Goal: Information Seeking & Learning: Learn about a topic

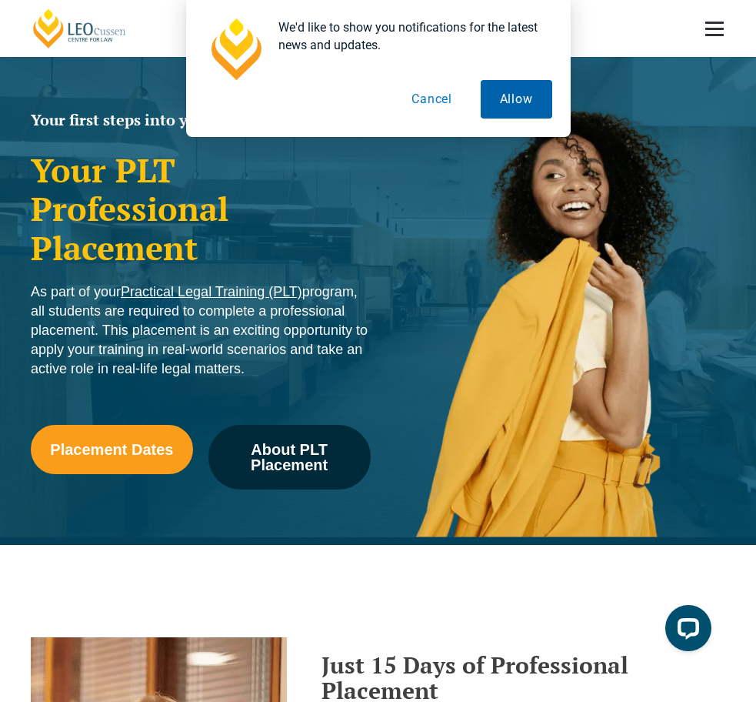
click at [516, 96] on button "Allow" at bounding box center [517, 99] width 72 height 38
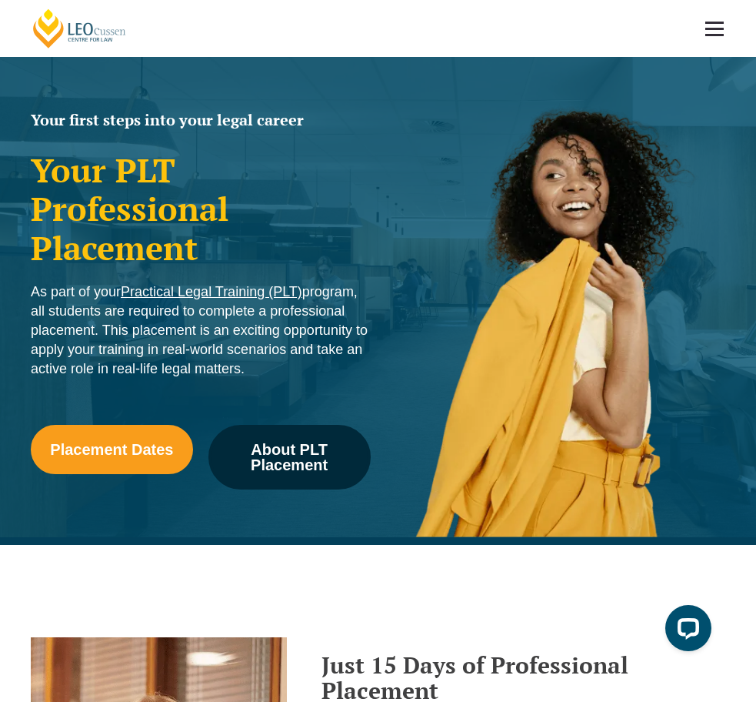
click at [0, 0] on link "National CPD Programs" at bounding box center [0, 0] width 0 height 0
click at [0, 0] on link "Professional Placement" at bounding box center [0, 0] width 0 height 0
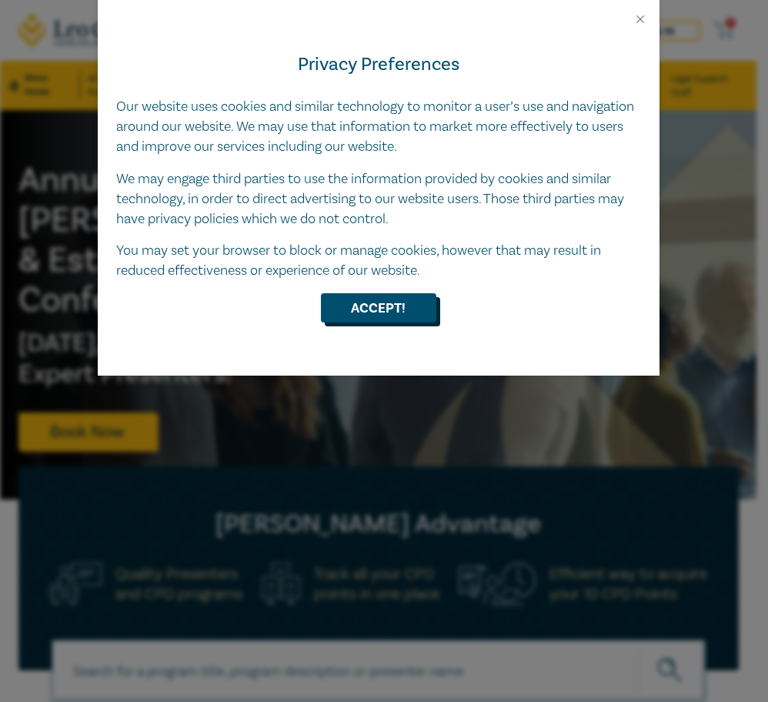
click at [387, 319] on button "Accept!" at bounding box center [378, 307] width 115 height 29
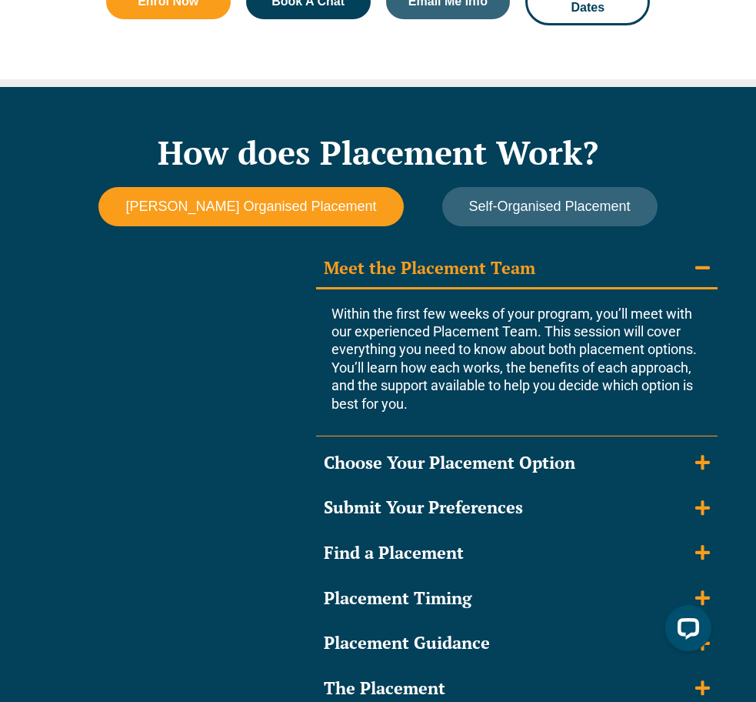
scroll to position [1231, 0]
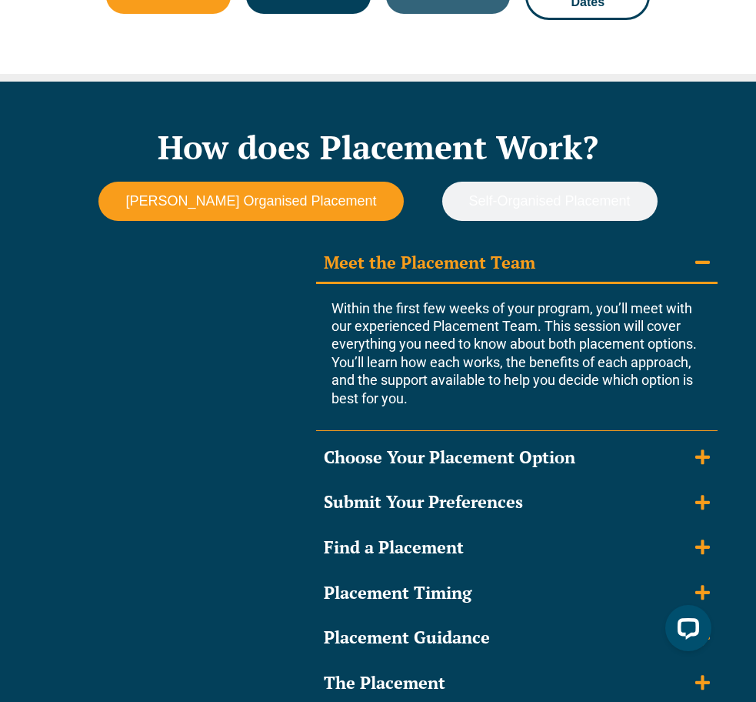
click at [512, 209] on span "Self-Organised Placement" at bounding box center [550, 201] width 162 height 16
click at [579, 209] on span "Self-Organised Placement" at bounding box center [550, 201] width 162 height 16
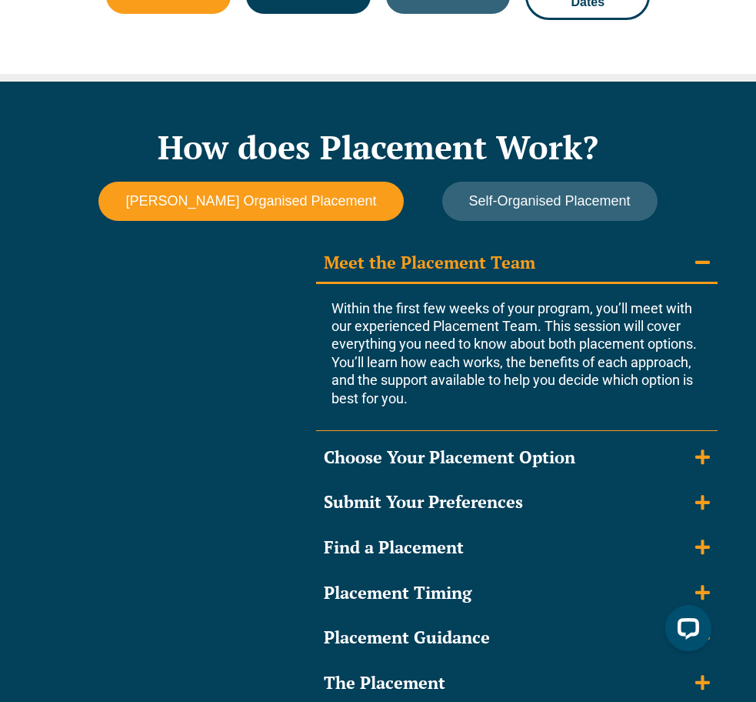
click at [261, 221] on button "Leo Cussen Organised Placement" at bounding box center [250, 201] width 305 height 39
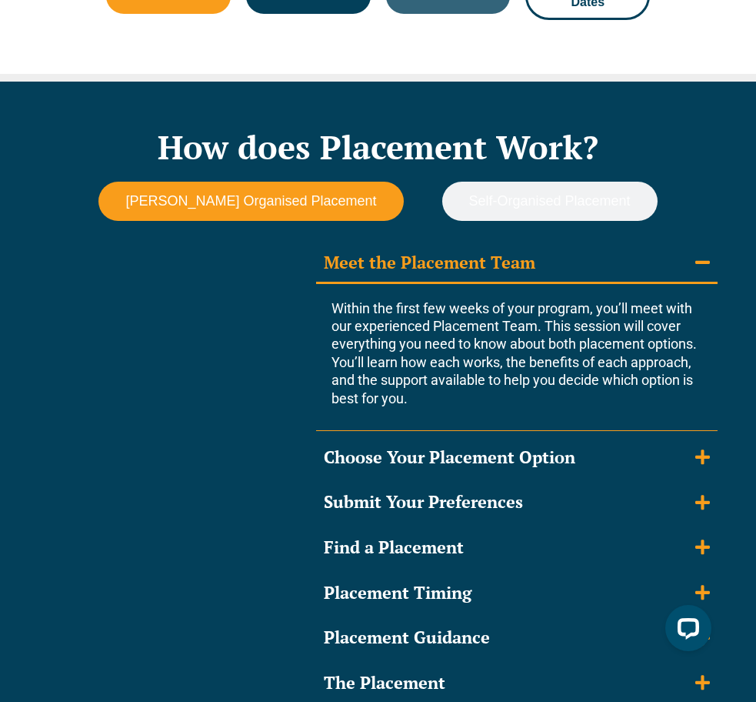
click at [486, 209] on span "Self-Organised Placement" at bounding box center [550, 201] width 162 height 16
drag, startPoint x: 552, startPoint y: 312, endPoint x: 562, endPoint y: 312, distance: 10.8
click at [552, 209] on span "Self-Organised Placement" at bounding box center [550, 201] width 162 height 16
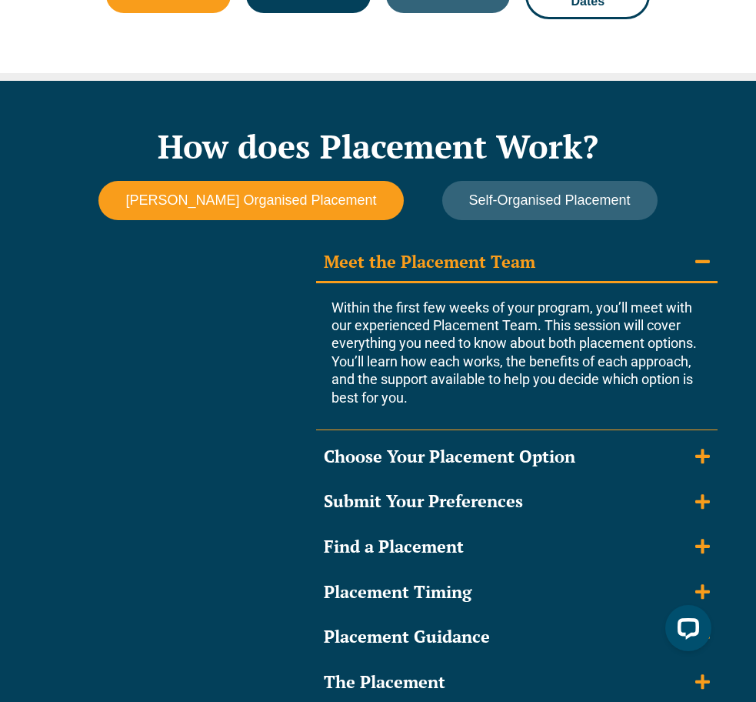
scroll to position [1462, 0]
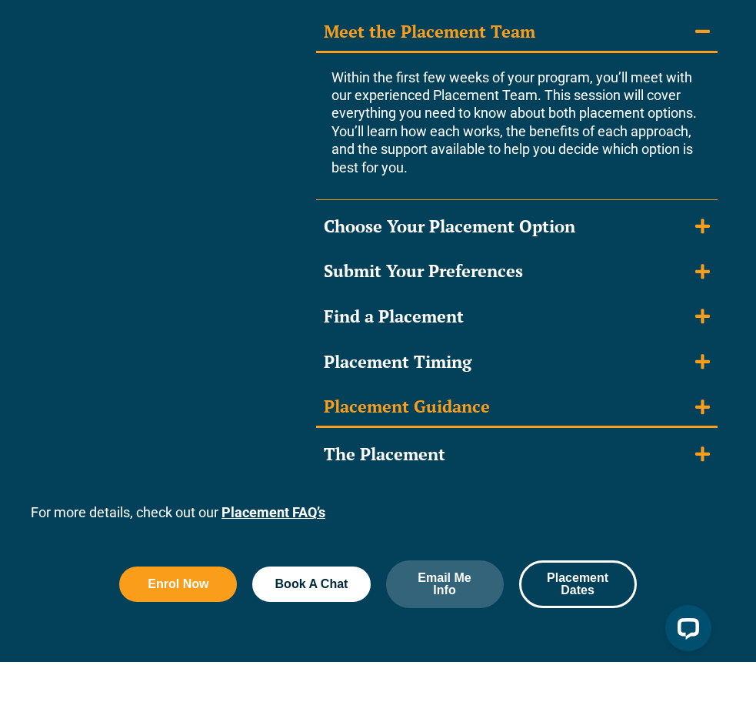
click at [488, 418] on div "Placement Guidance" at bounding box center [407, 406] width 166 height 22
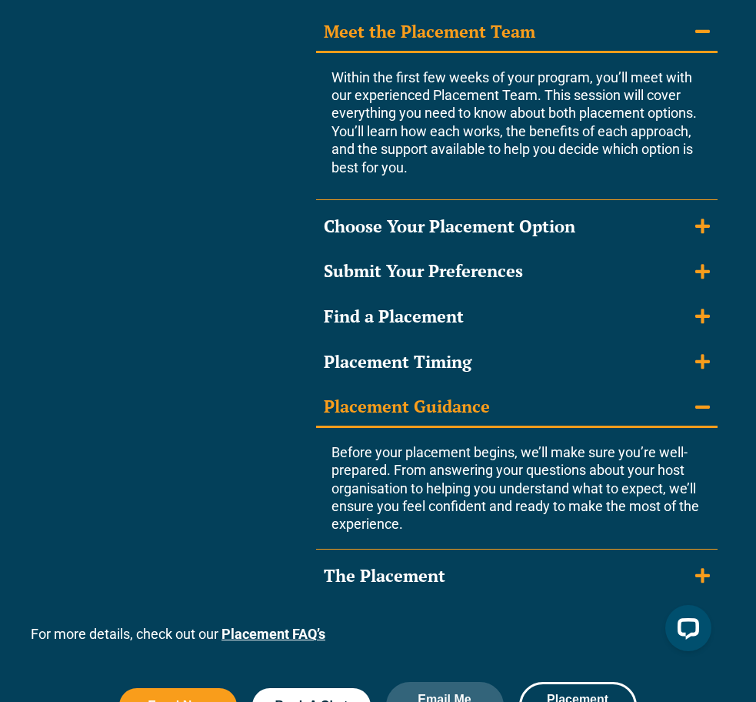
click at [492, 428] on summary "Placement Guidance" at bounding box center [517, 408] width 402 height 40
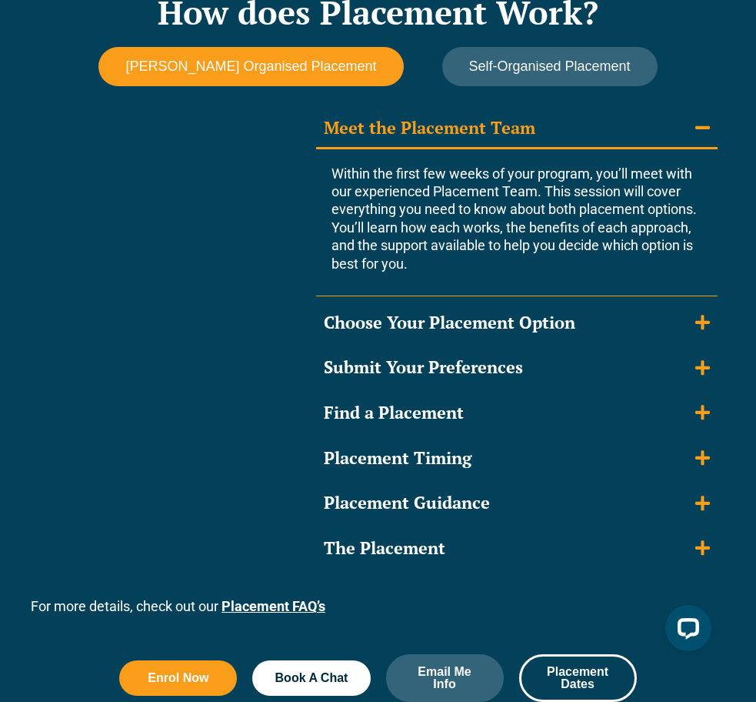
scroll to position [1231, 0]
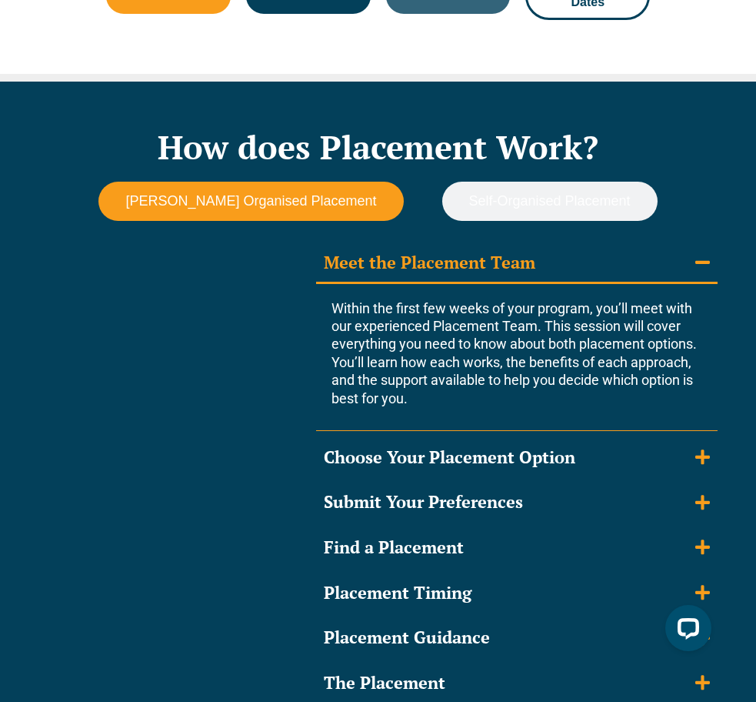
click at [521, 209] on span "Self-Organised Placement" at bounding box center [550, 201] width 162 height 16
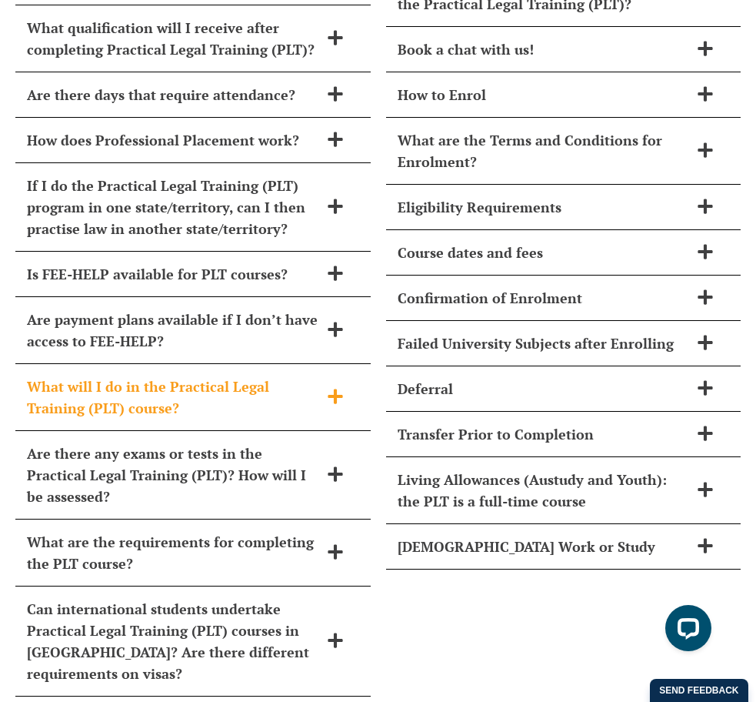
scroll to position [6630, 0]
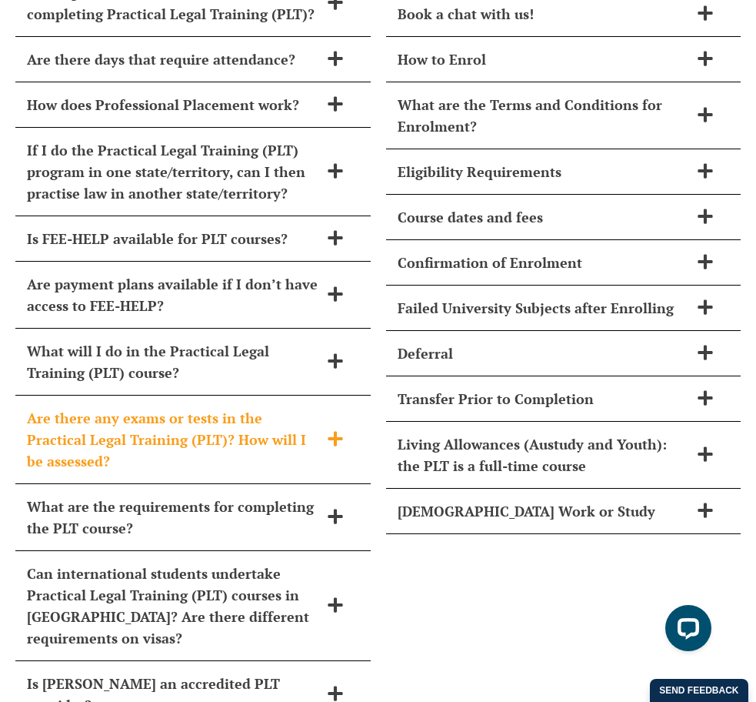
click at [292, 456] on span "Are there any exams or tests in the Practical Legal Training (PLT)? How will I …" at bounding box center [173, 439] width 292 height 65
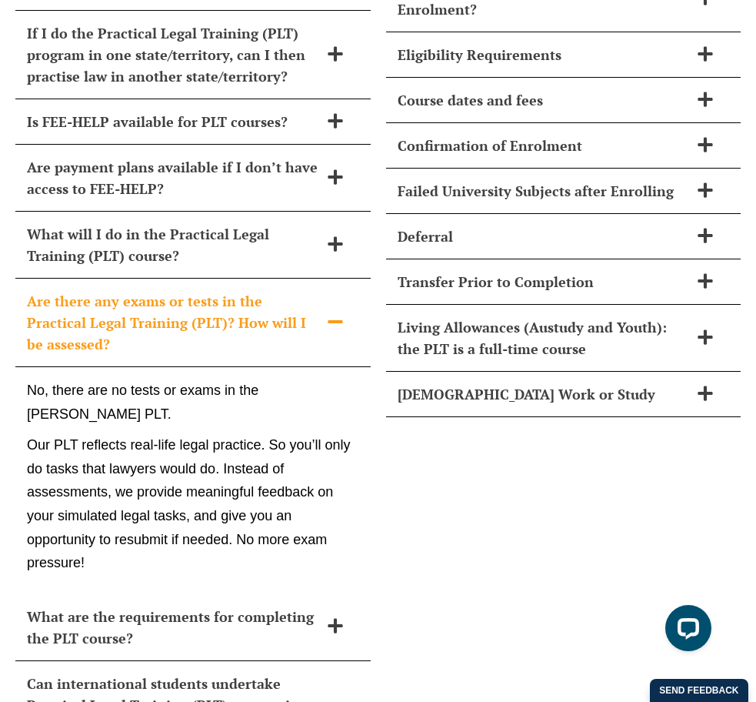
scroll to position [6783, 0]
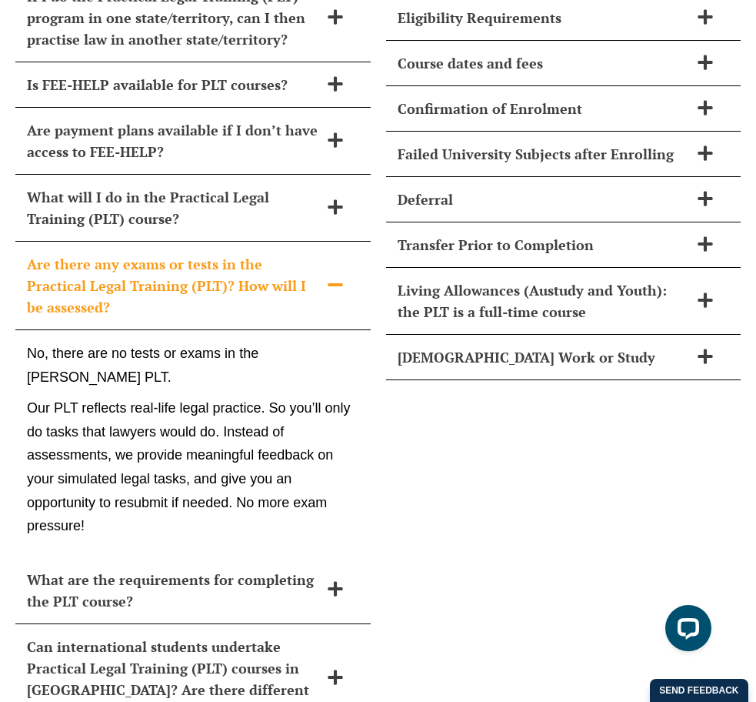
click at [249, 318] on span "Are there any exams or tests in the Practical Legal Training (PLT)? How will I …" at bounding box center [173, 285] width 292 height 65
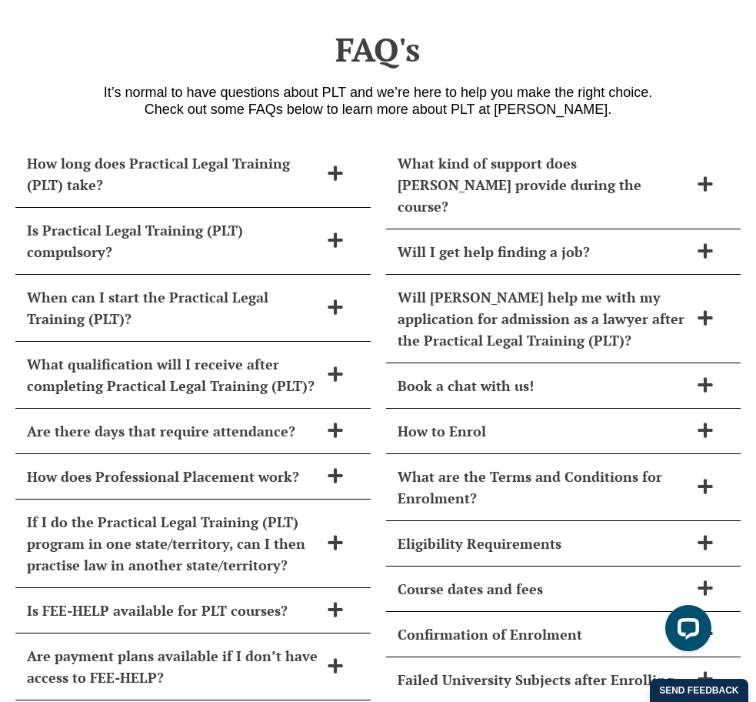
scroll to position [6245, 0]
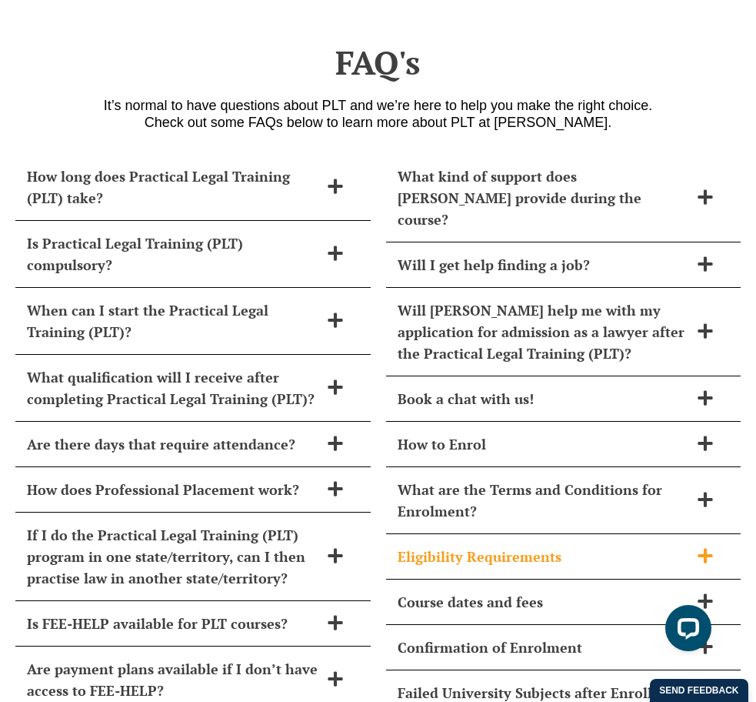
click at [506, 566] on span "Eligibility Requirements" at bounding box center [544, 557] width 292 height 22
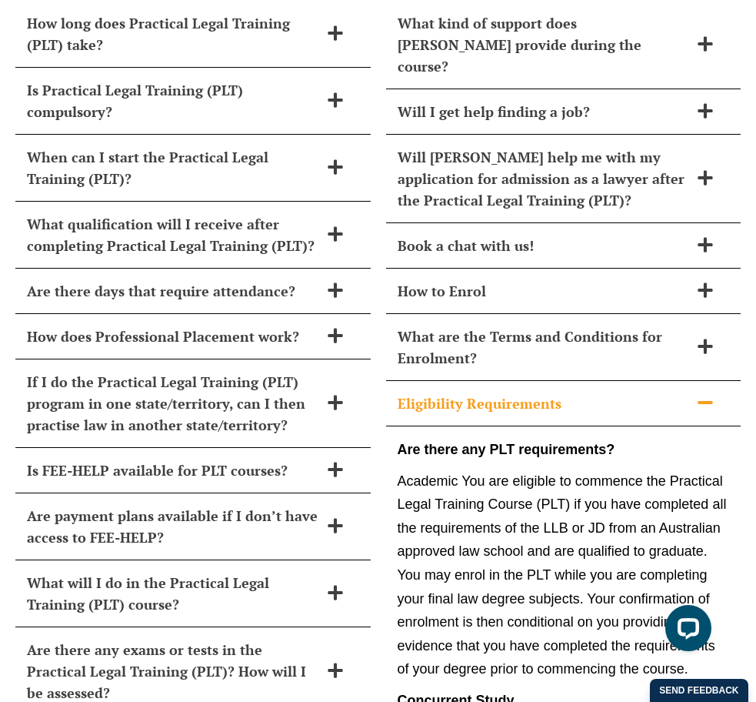
scroll to position [6399, 0]
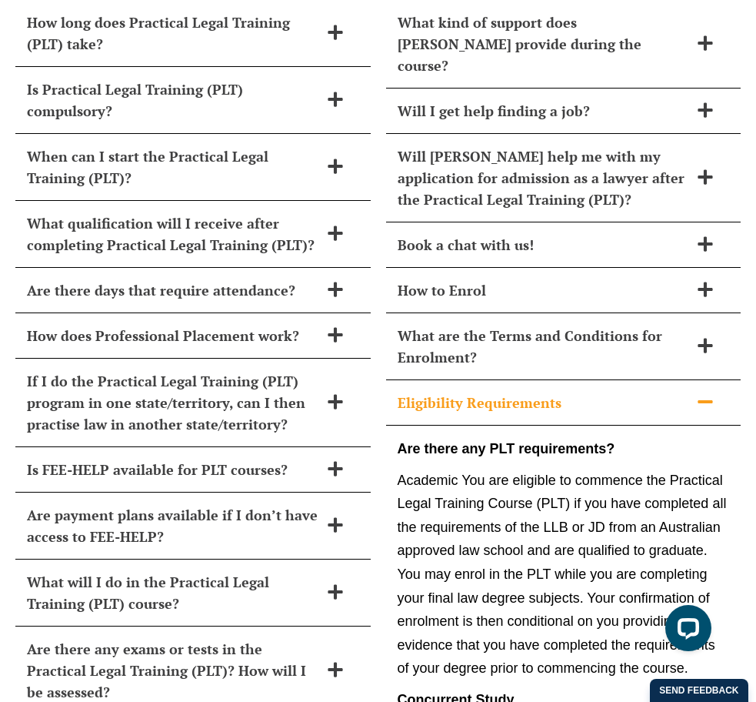
click at [496, 399] on span "Eligibility Requirements" at bounding box center [544, 403] width 292 height 22
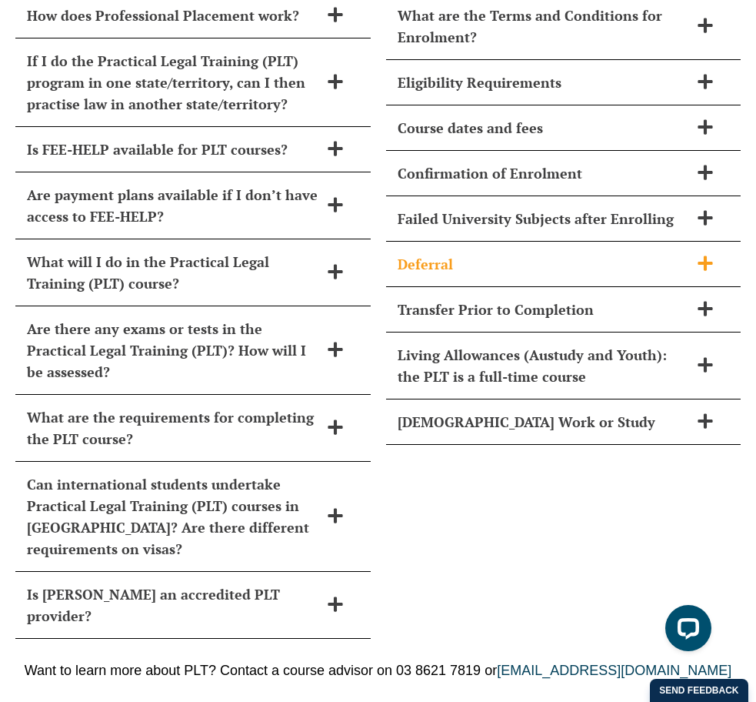
scroll to position [6706, 0]
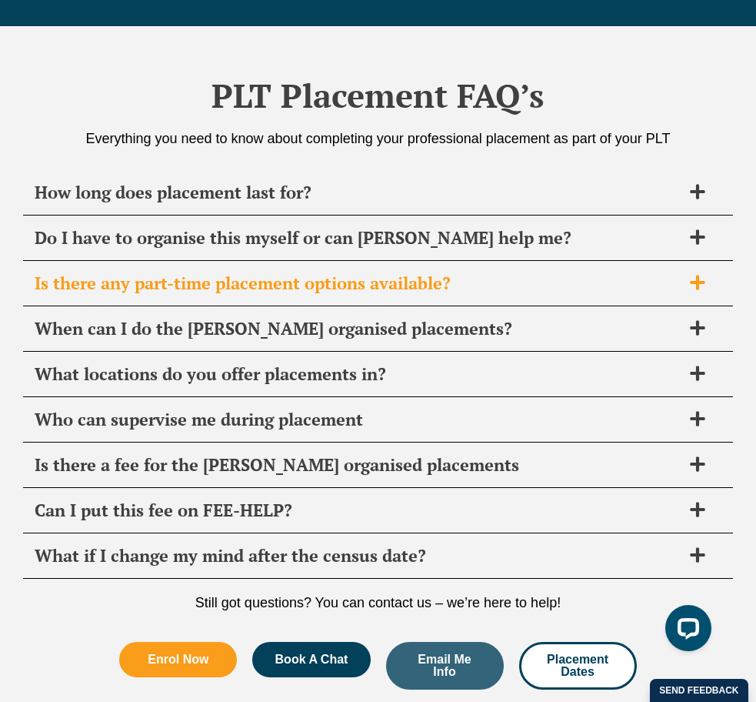
scroll to position [5419, 0]
